Goal: Information Seeking & Learning: Check status

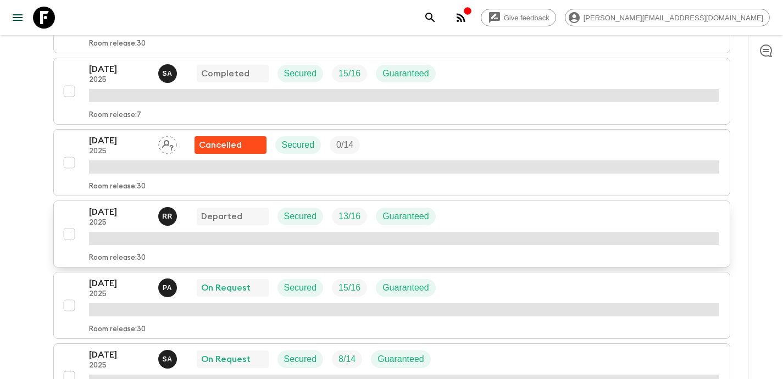
scroll to position [672, 0]
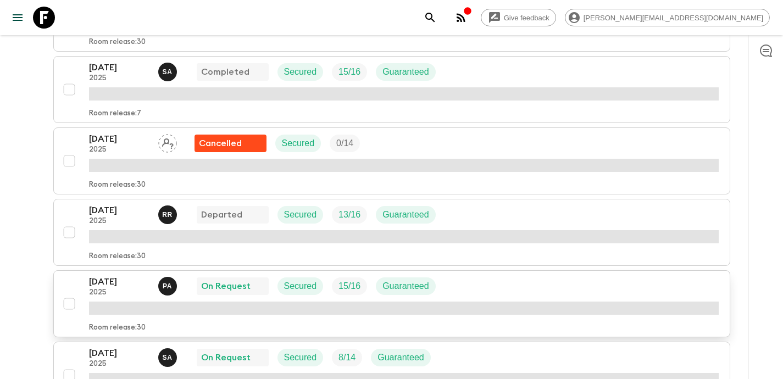
click at [106, 278] on p "[DATE]" at bounding box center [119, 281] width 60 height 13
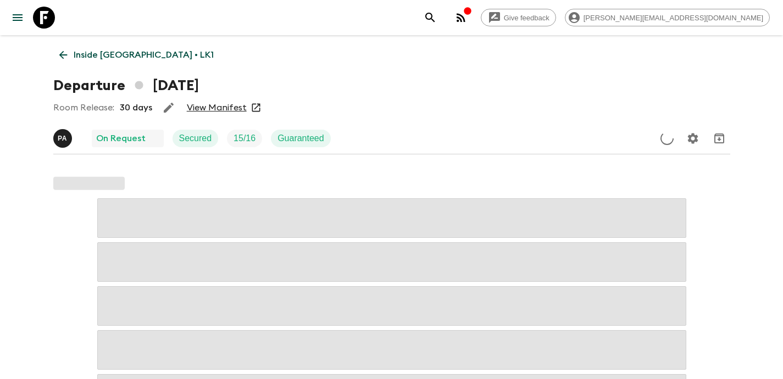
click at [199, 101] on div "Room Release: 30 days View Manifest" at bounding box center [391, 108] width 677 height 22
click at [202, 106] on link "View Manifest" at bounding box center [217, 107] width 60 height 11
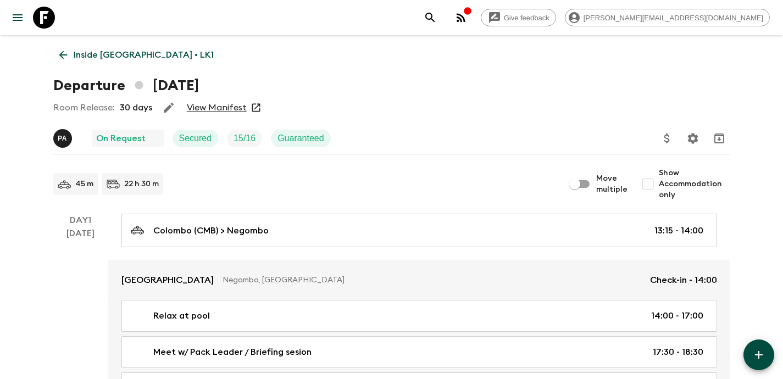
click at [221, 106] on link "View Manifest" at bounding box center [217, 107] width 60 height 11
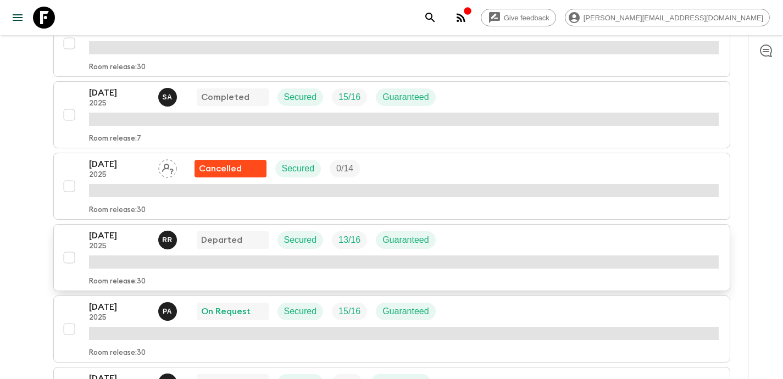
scroll to position [670, 0]
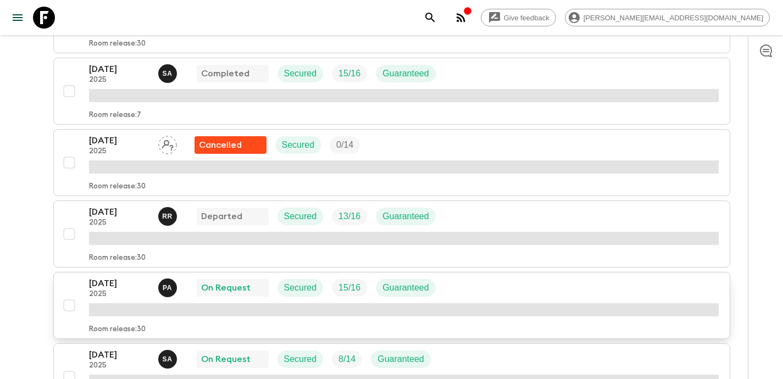
click at [122, 286] on p "[DATE]" at bounding box center [119, 283] width 60 height 13
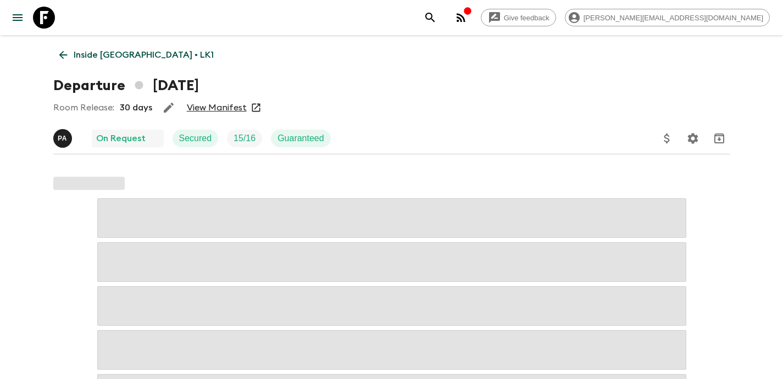
click at [225, 112] on link "View Manifest" at bounding box center [217, 107] width 60 height 11
